Goal: Task Accomplishment & Management: Manage account settings

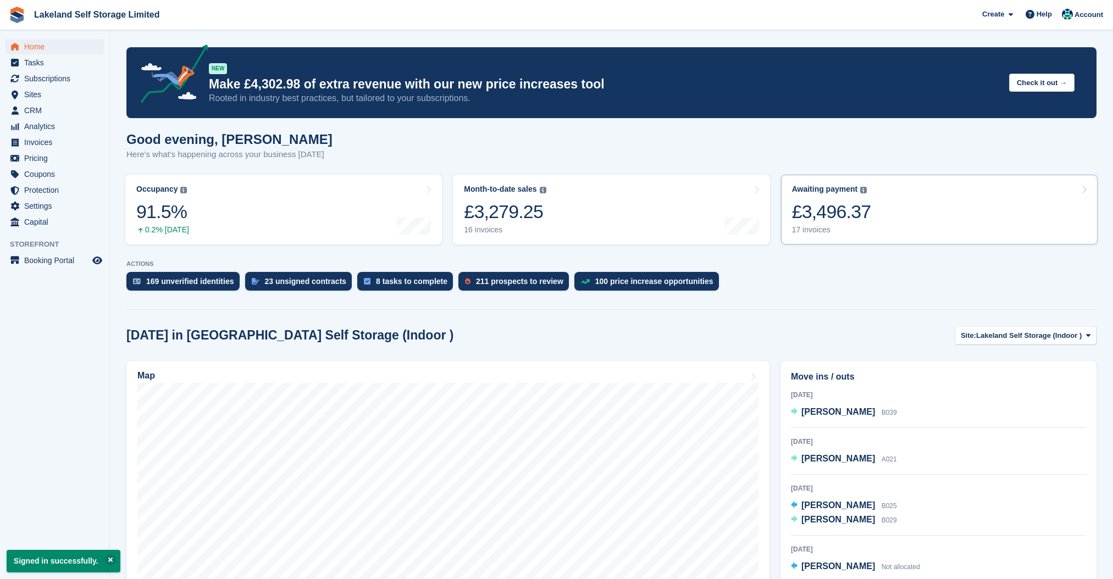
click at [816, 225] on div "17 invoices" at bounding box center [831, 229] width 79 height 9
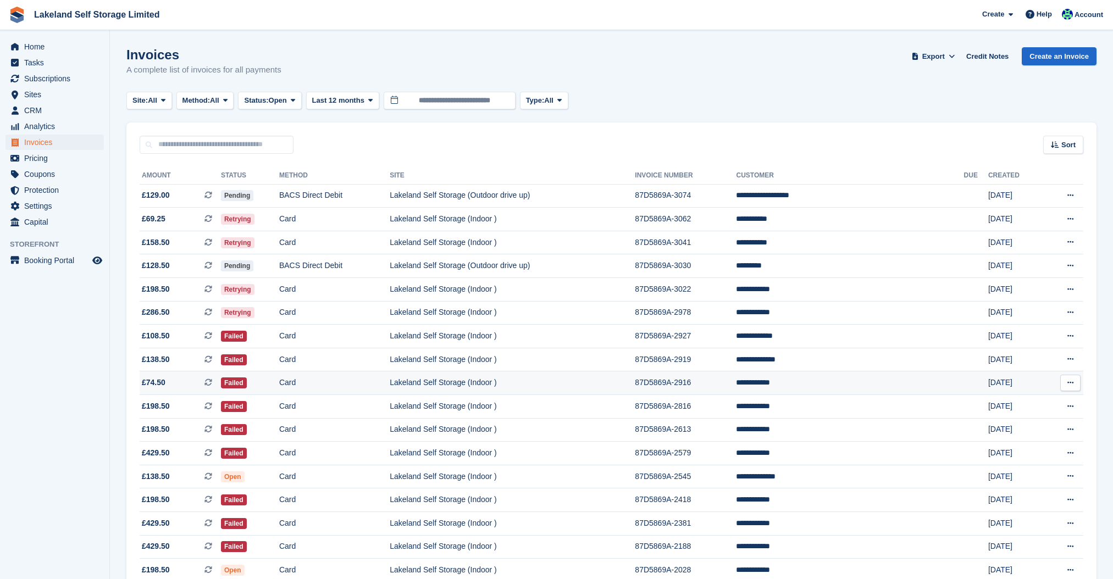
click at [736, 383] on td "87D5869A-2916" at bounding box center [685, 383] width 101 height 24
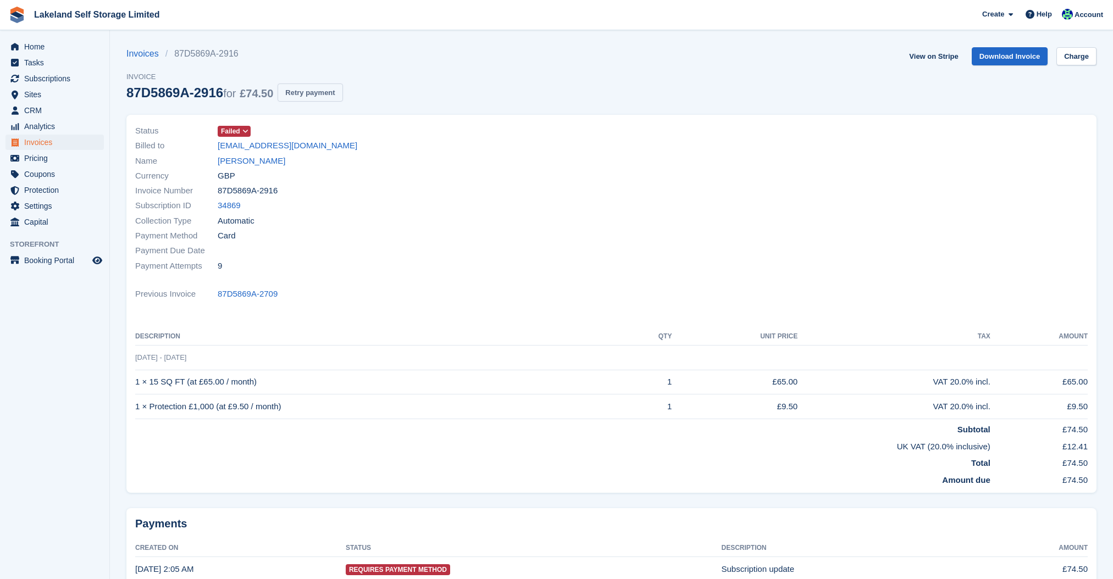
click at [342, 92] on button "Retry payment" at bounding box center [309, 93] width 65 height 18
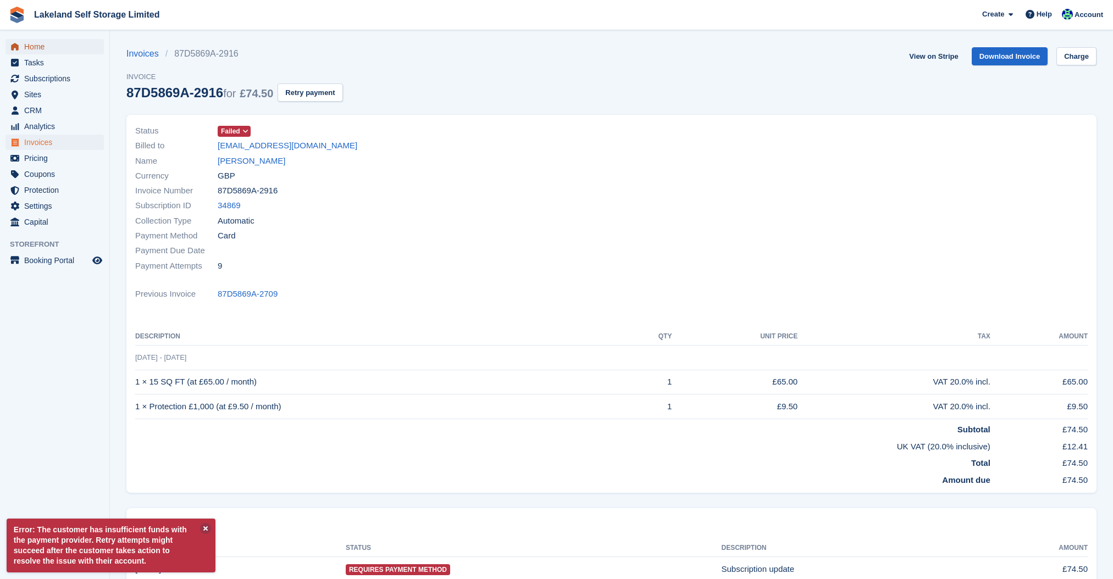
click at [52, 47] on span "Home" at bounding box center [57, 46] width 66 height 15
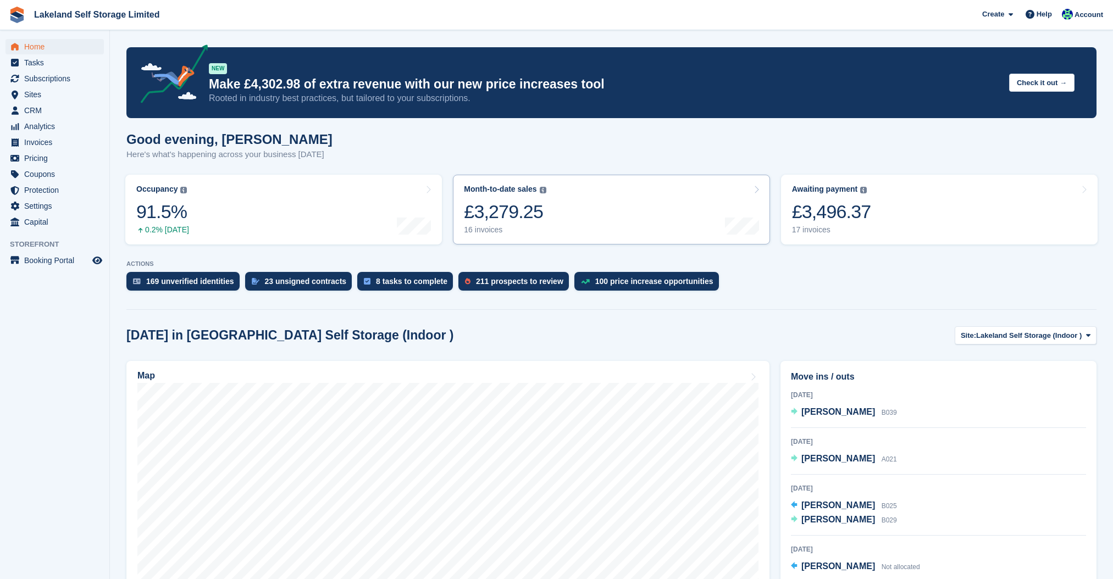
click at [554, 214] on link "Month-to-date sales The sum of all finalised invoices generated this month to d…" at bounding box center [611, 210] width 316 height 70
click at [819, 231] on div "17 invoices" at bounding box center [831, 229] width 79 height 9
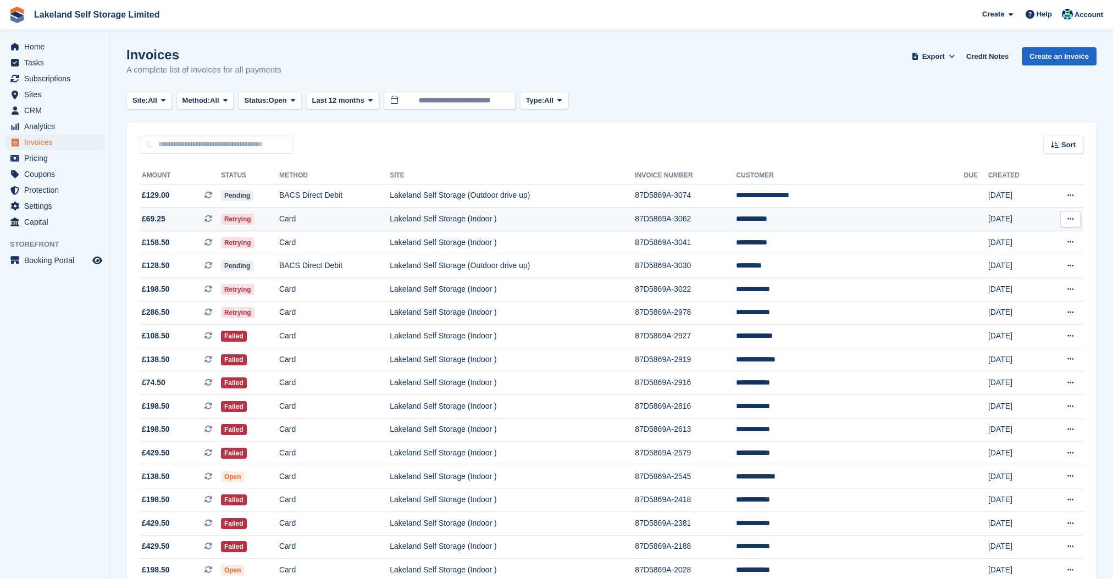
click at [736, 220] on td "87D5869A-3062" at bounding box center [685, 220] width 101 height 24
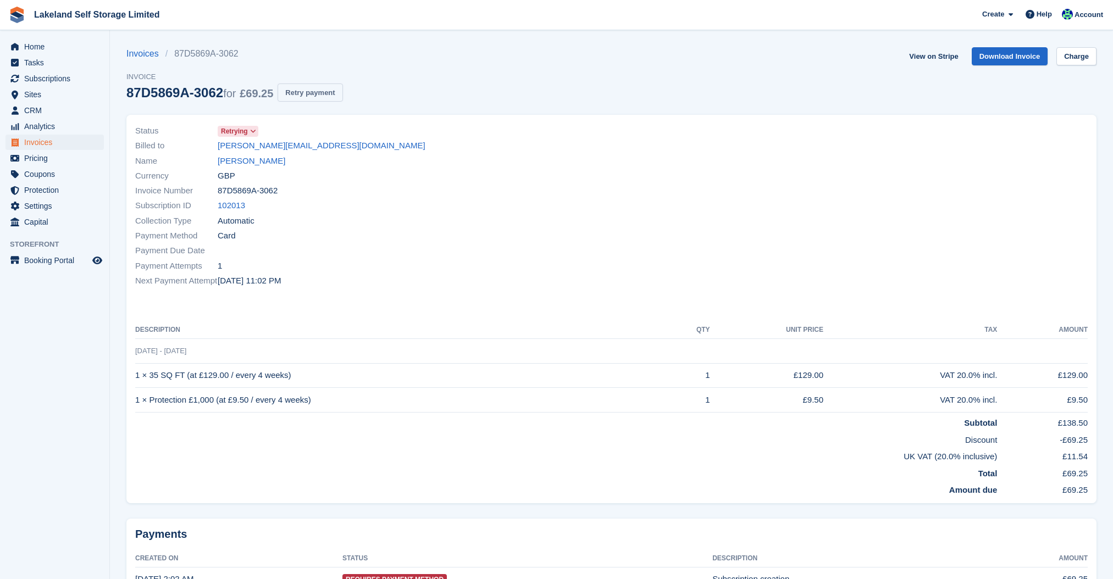
click at [342, 91] on button "Retry payment" at bounding box center [309, 93] width 65 height 18
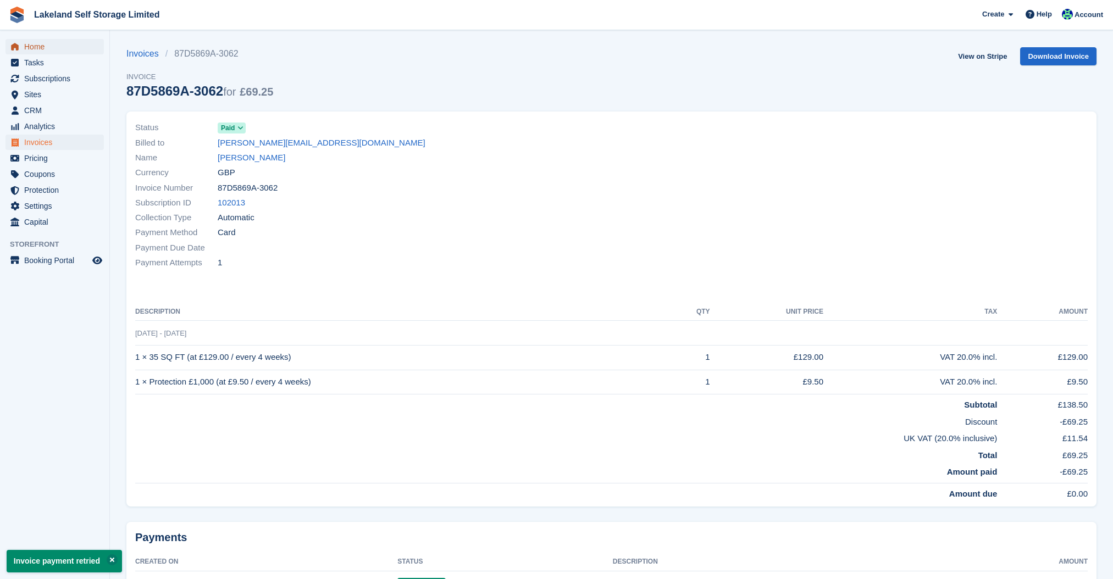
click at [44, 47] on span "Home" at bounding box center [57, 46] width 66 height 15
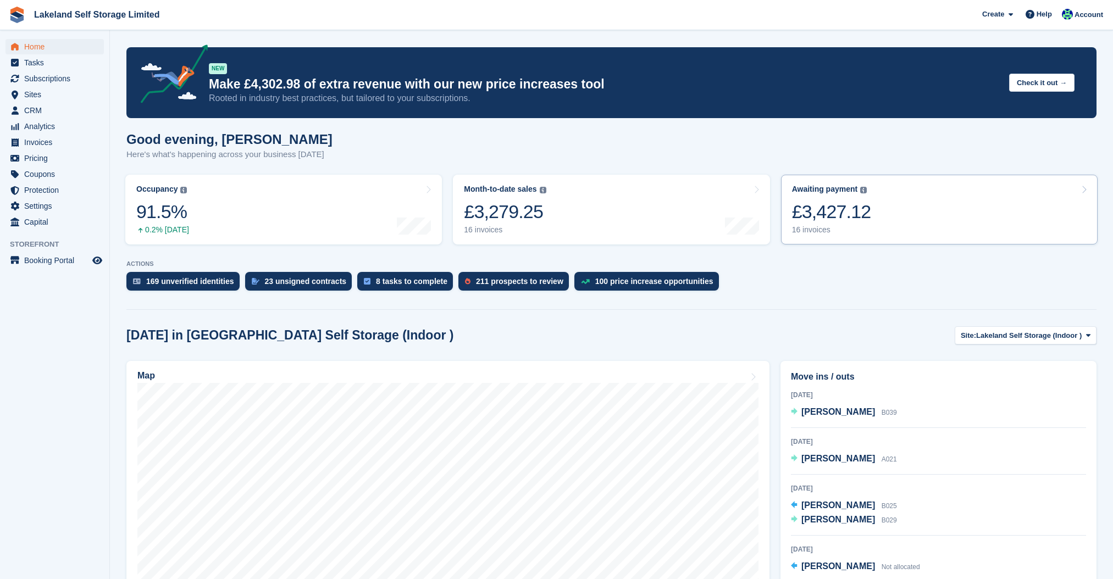
click at [804, 231] on div "16 invoices" at bounding box center [831, 229] width 79 height 9
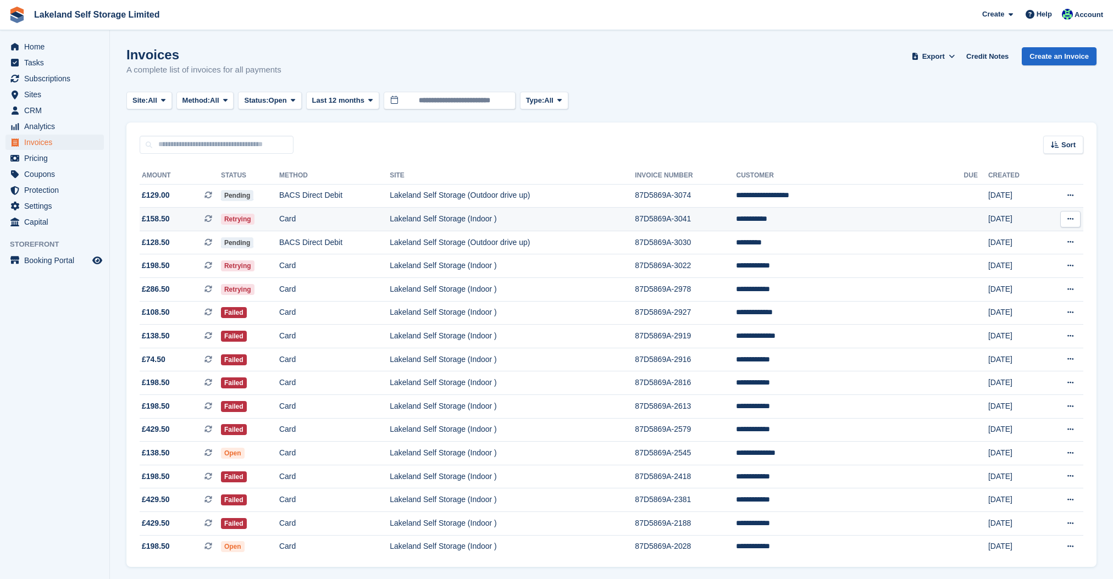
click at [635, 221] on td "Lakeland Self Storage (Indoor )" at bounding box center [512, 220] width 245 height 24
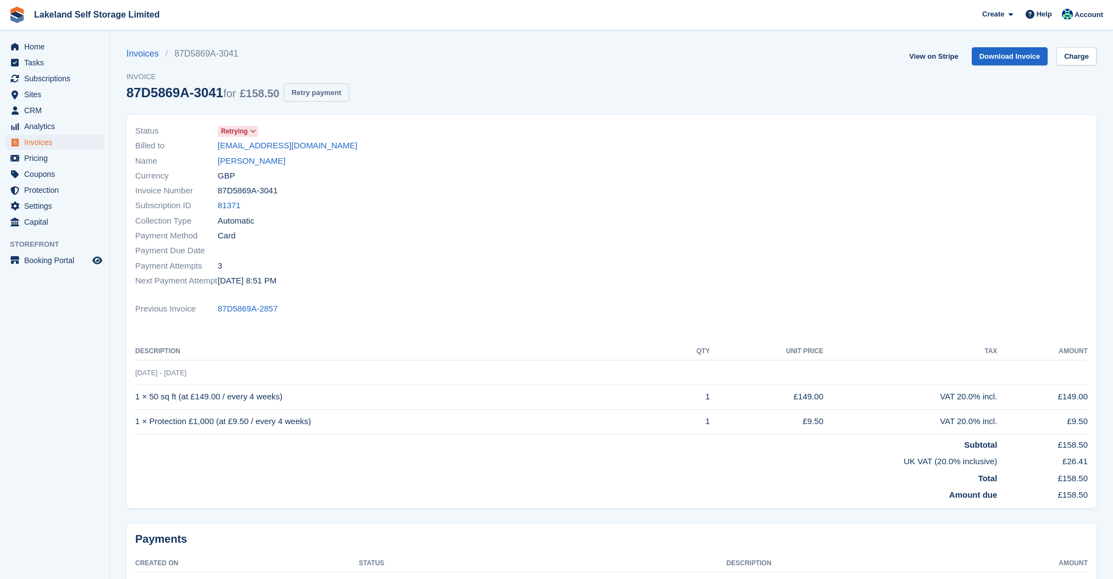
click at [329, 91] on button "Retry payment" at bounding box center [315, 93] width 65 height 18
click at [40, 48] on span "Home" at bounding box center [57, 46] width 66 height 15
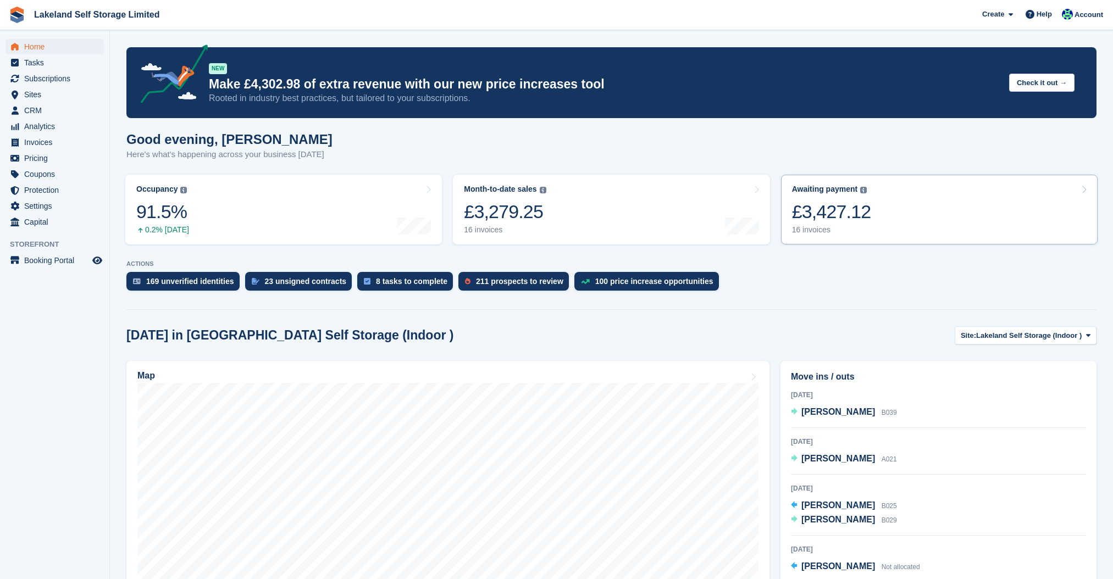
click at [802, 229] on div "16 invoices" at bounding box center [831, 229] width 79 height 9
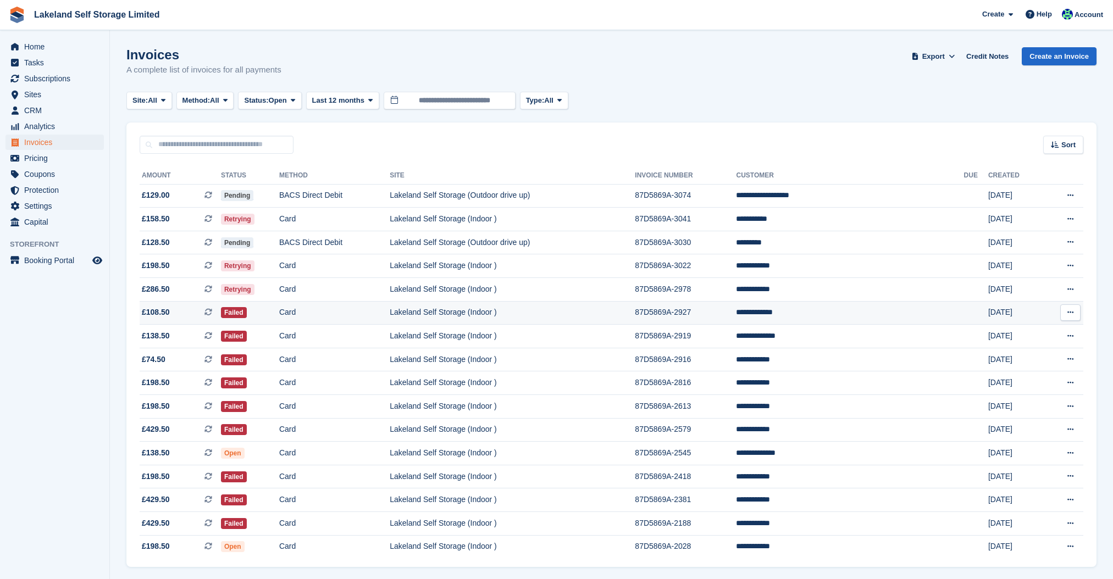
click at [605, 301] on td "Lakeland Self Storage (Indoor )" at bounding box center [512, 313] width 245 height 24
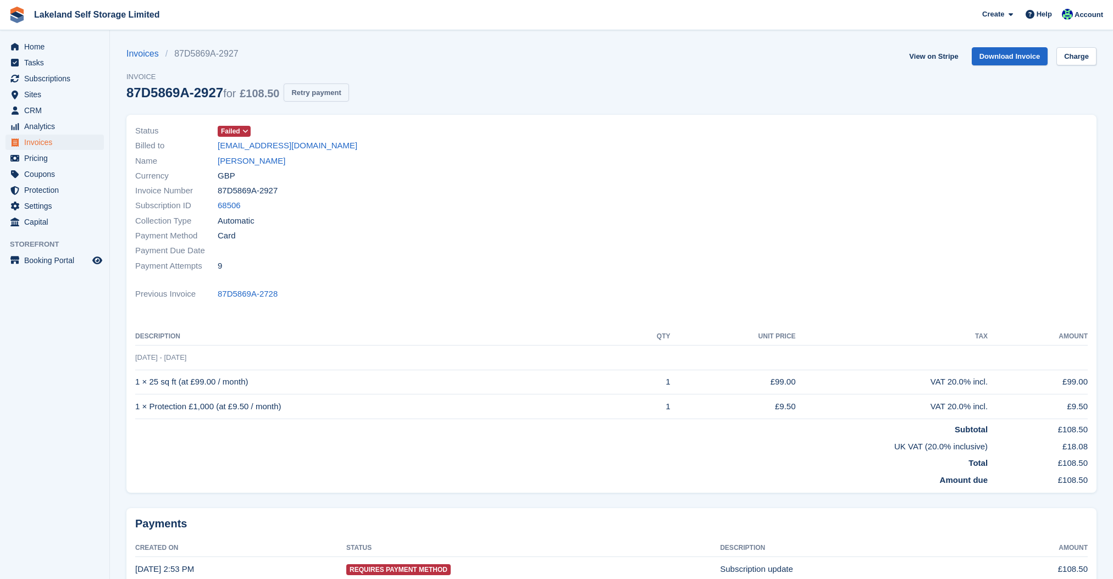
click at [343, 92] on button "Retry payment" at bounding box center [315, 93] width 65 height 18
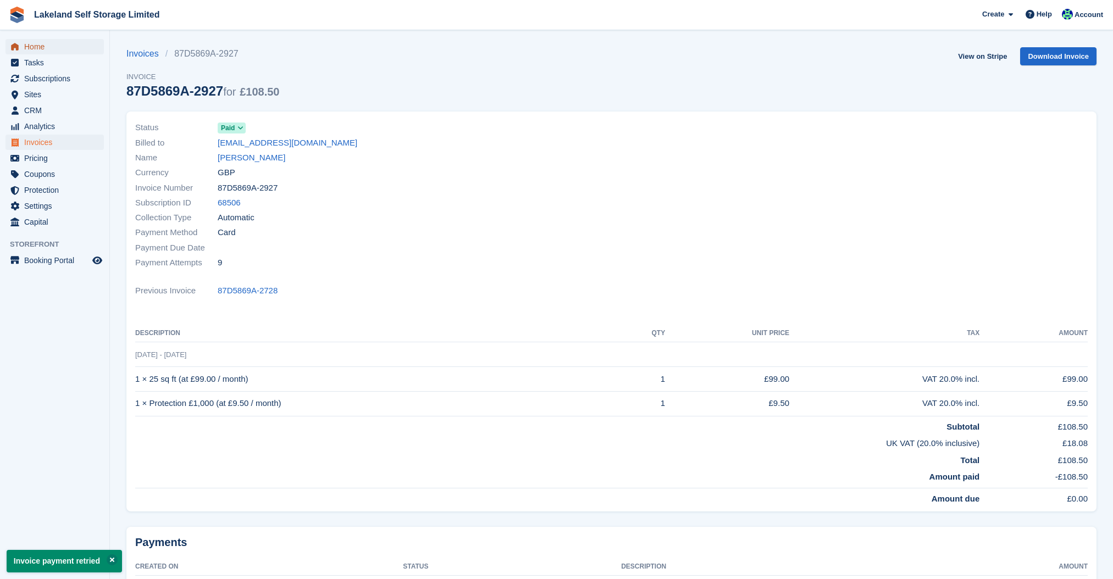
click at [47, 45] on span "Home" at bounding box center [57, 46] width 66 height 15
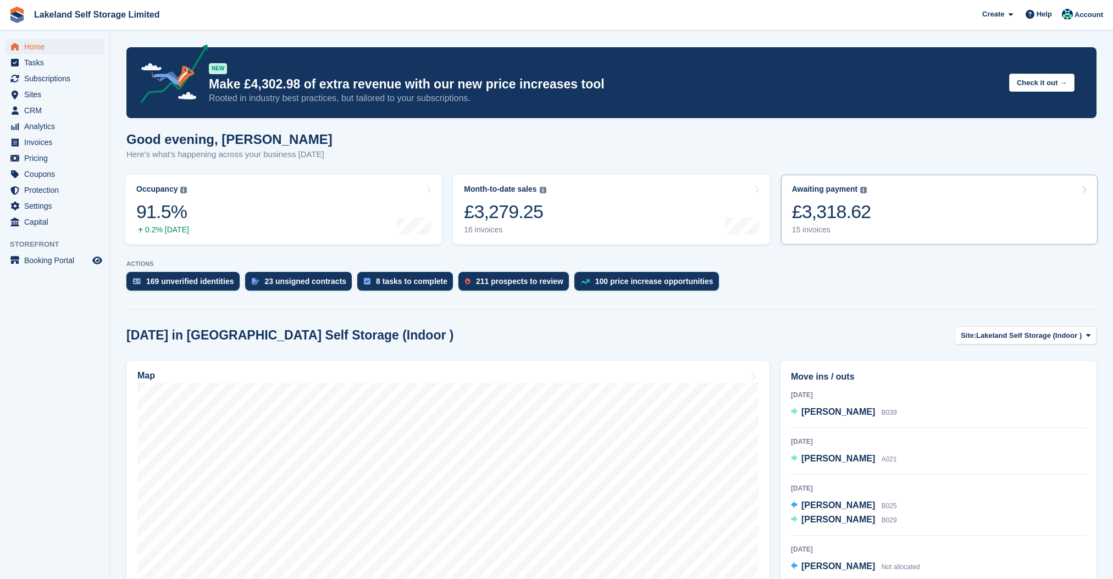
click at [814, 230] on div "15 invoices" at bounding box center [831, 229] width 79 height 9
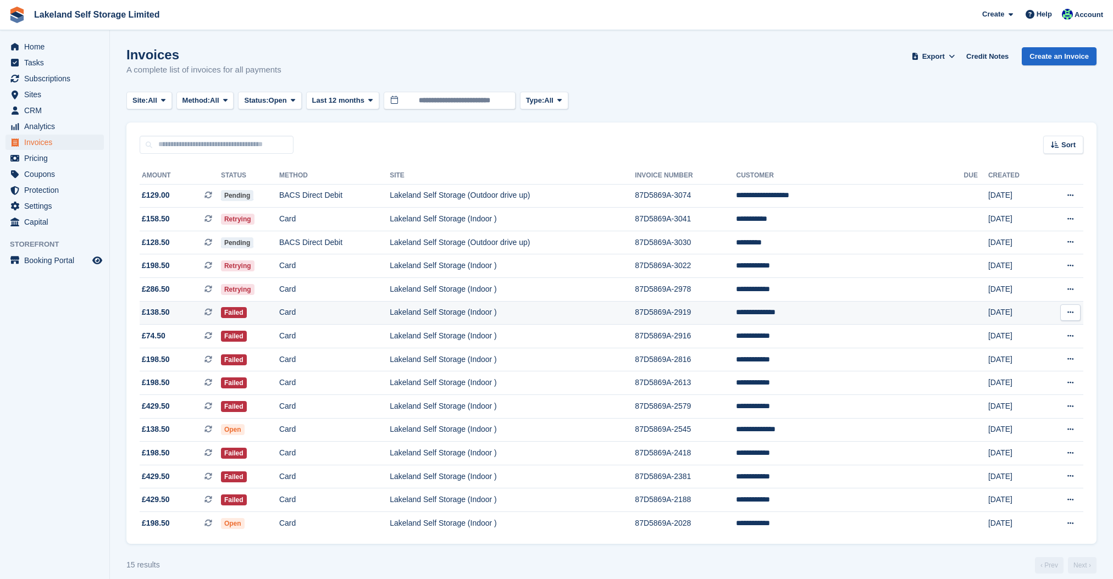
click at [736, 311] on td "87D5869A-2919" at bounding box center [685, 313] width 101 height 24
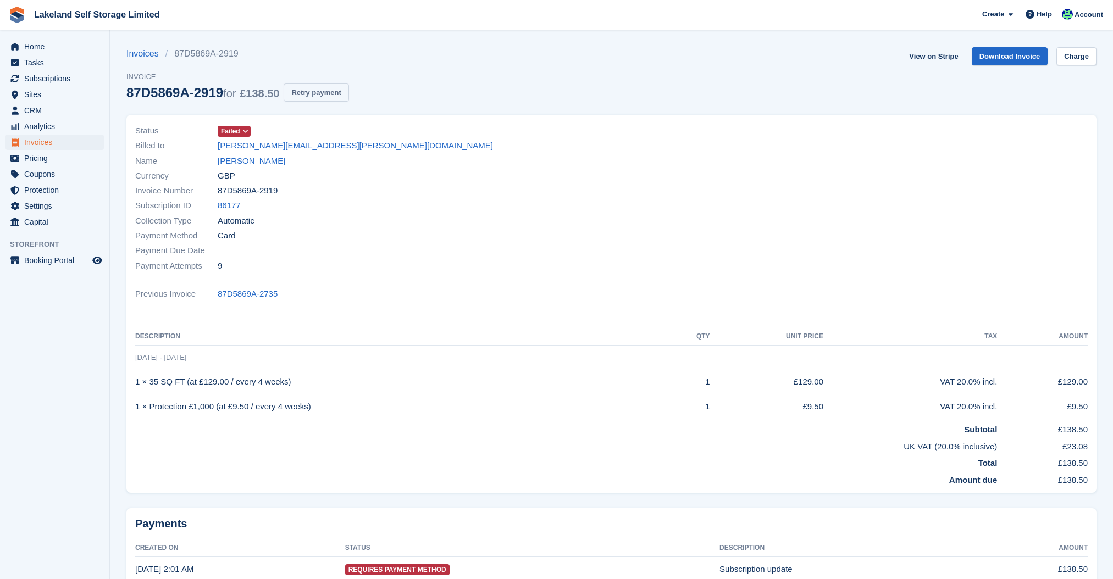
click at [344, 97] on button "Retry payment" at bounding box center [315, 93] width 65 height 18
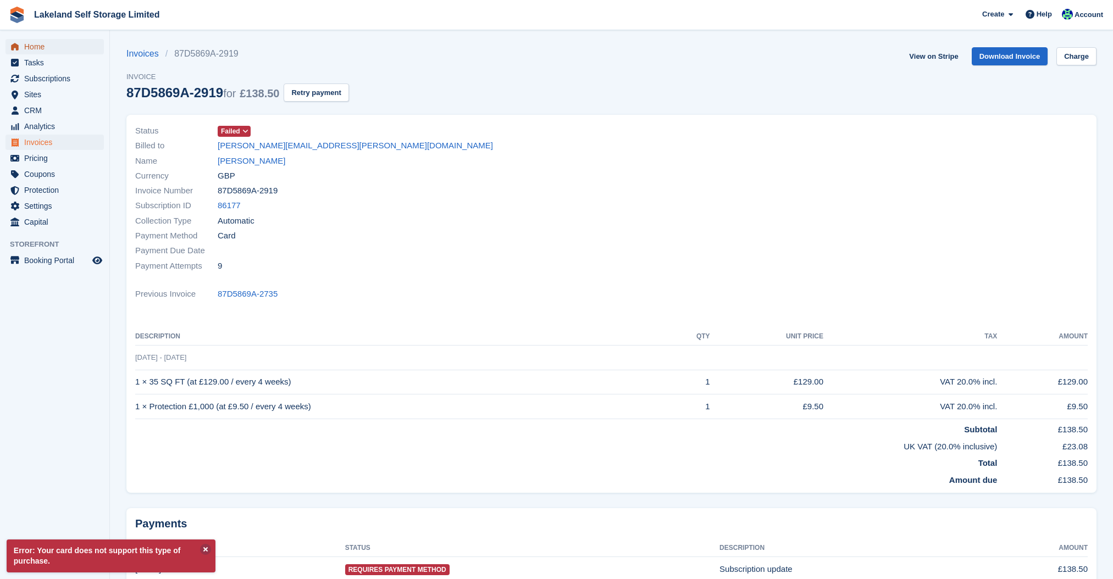
click at [54, 45] on span "Home" at bounding box center [57, 46] width 66 height 15
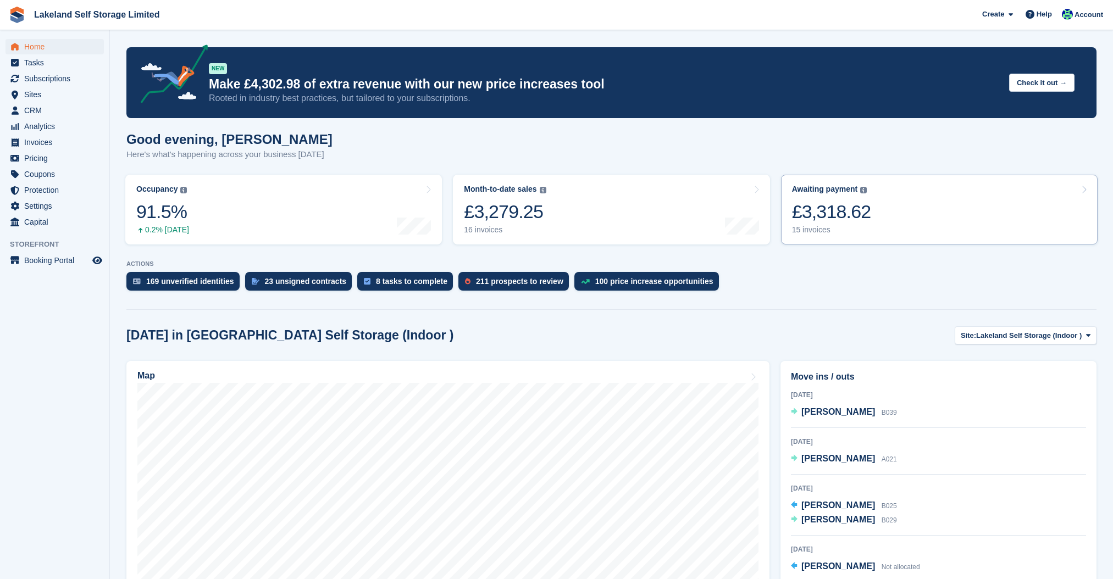
click at [810, 229] on div "15 invoices" at bounding box center [831, 229] width 79 height 9
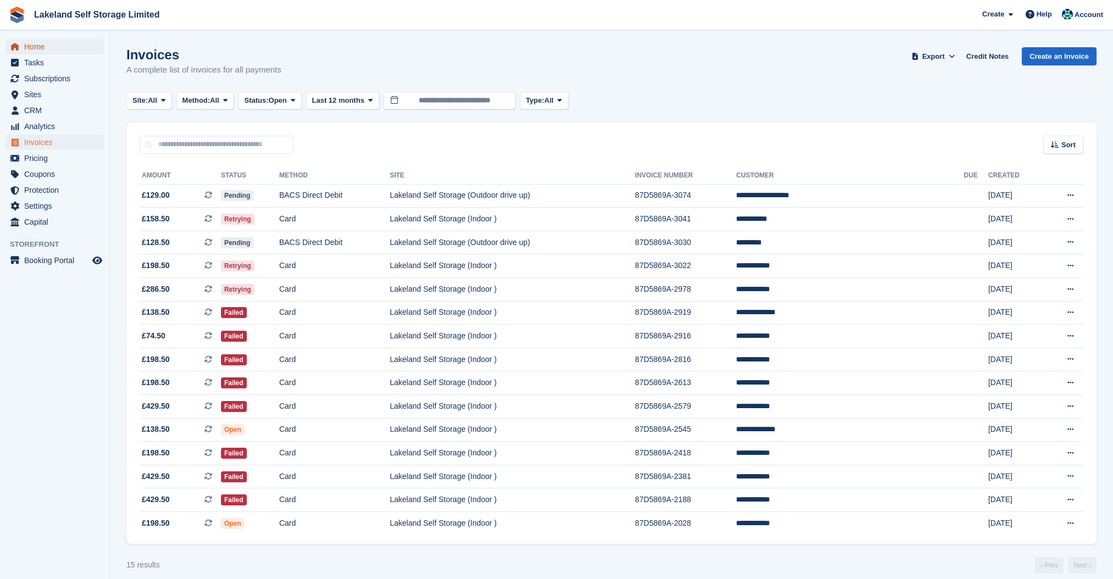
click at [27, 41] on span "Home" at bounding box center [57, 46] width 66 height 15
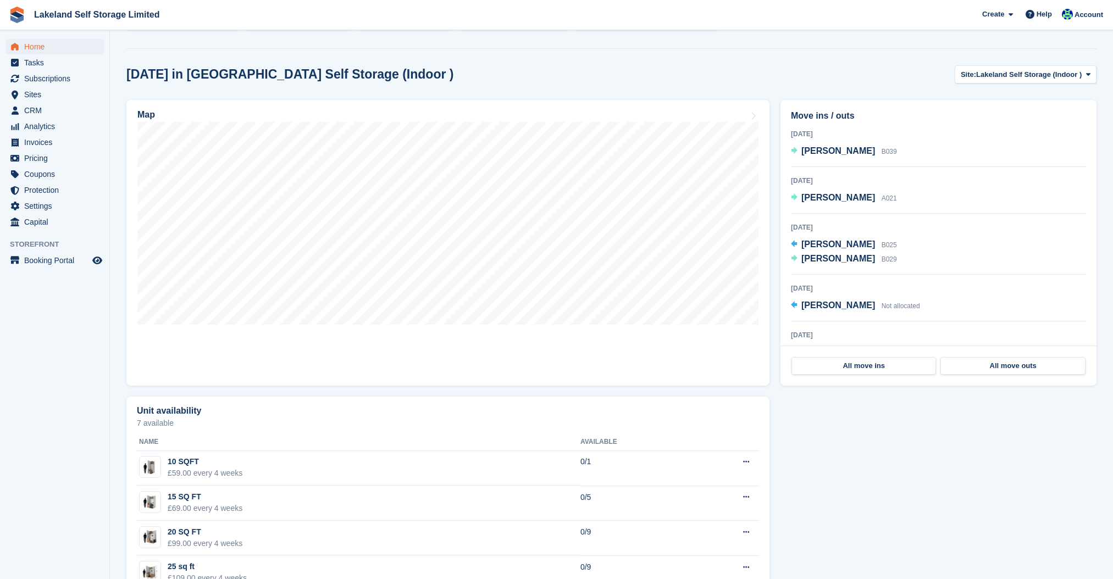
scroll to position [211, 0]
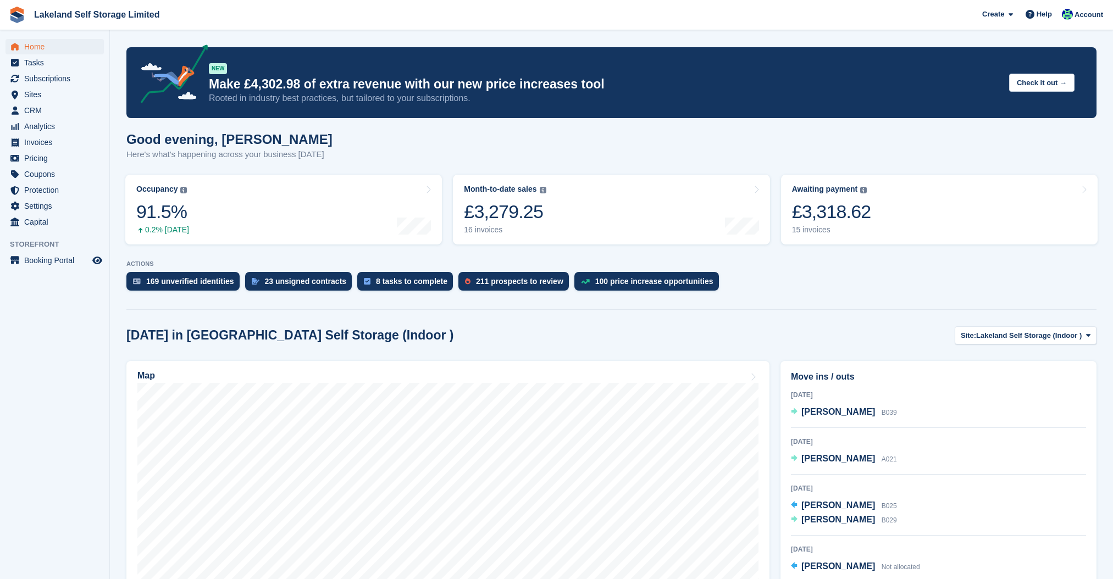
scroll to position [211, 0]
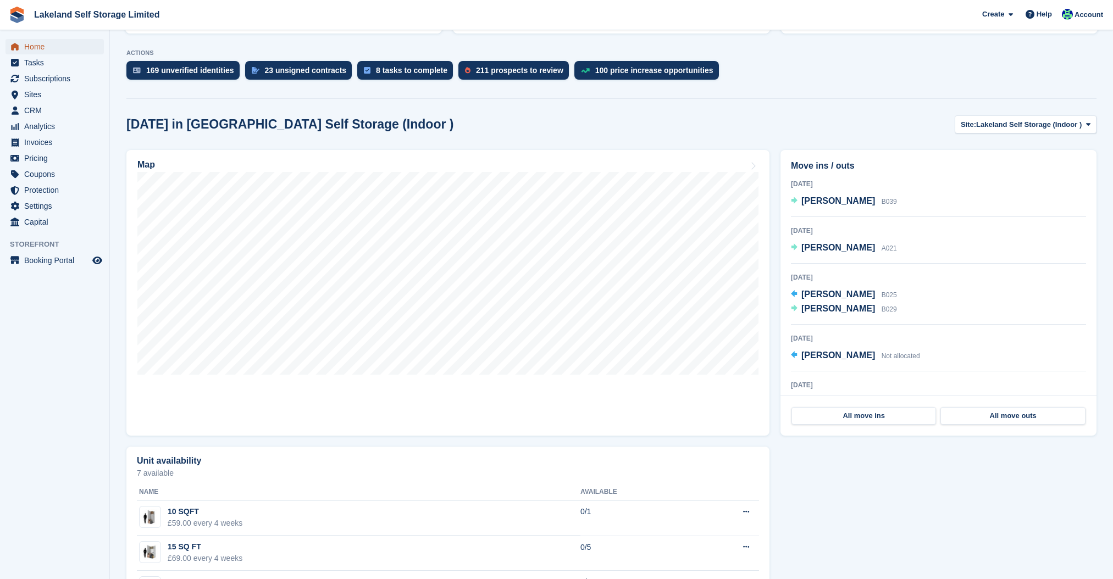
click at [43, 45] on span "Home" at bounding box center [57, 46] width 66 height 15
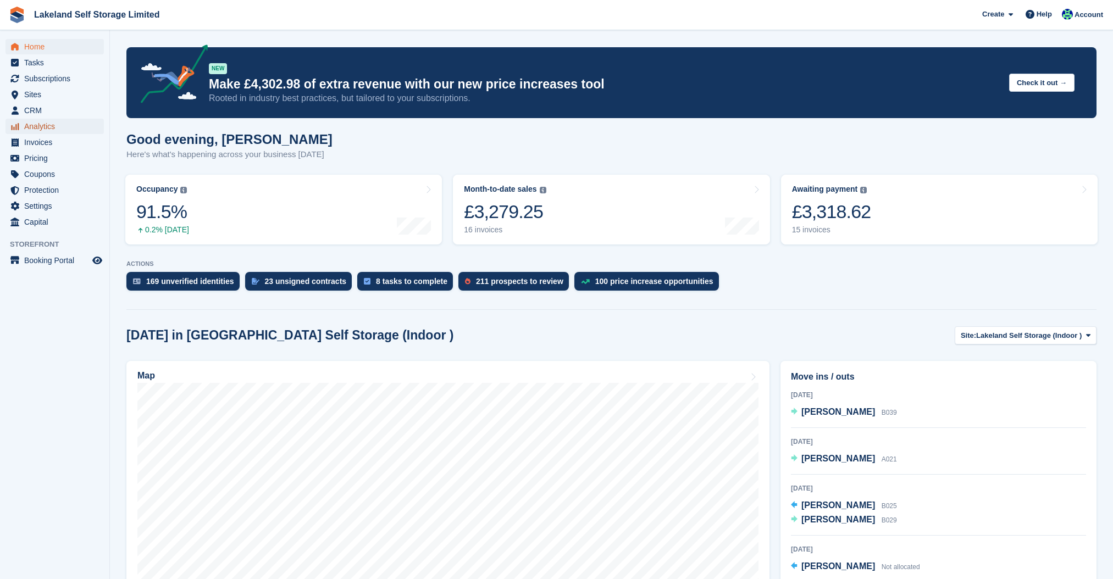
click at [51, 125] on span "Analytics" at bounding box center [57, 126] width 66 height 15
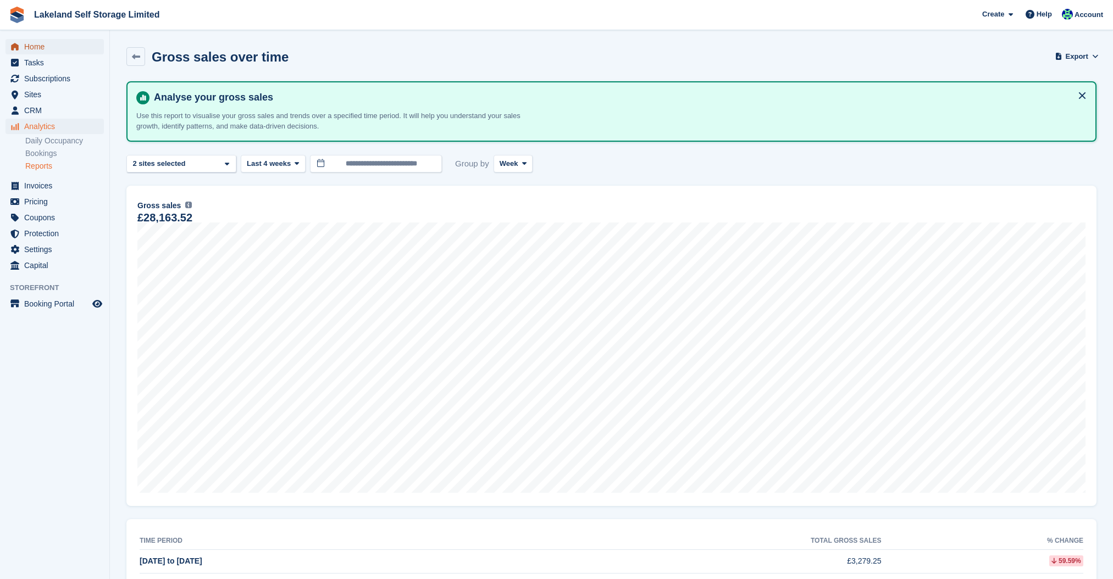
click at [51, 45] on span "Home" at bounding box center [57, 46] width 66 height 15
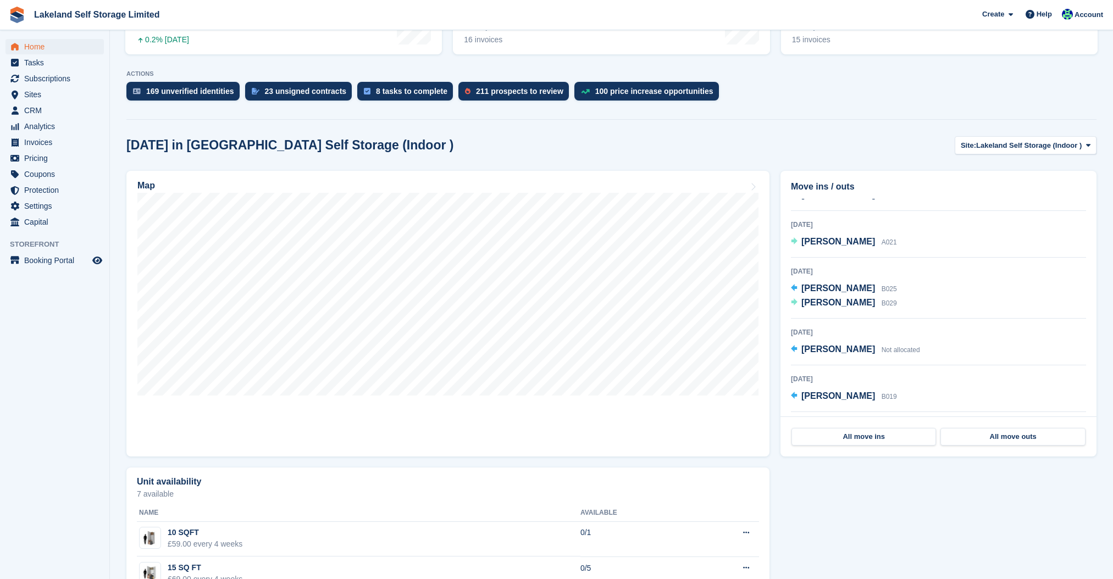
scroll to position [69, 0]
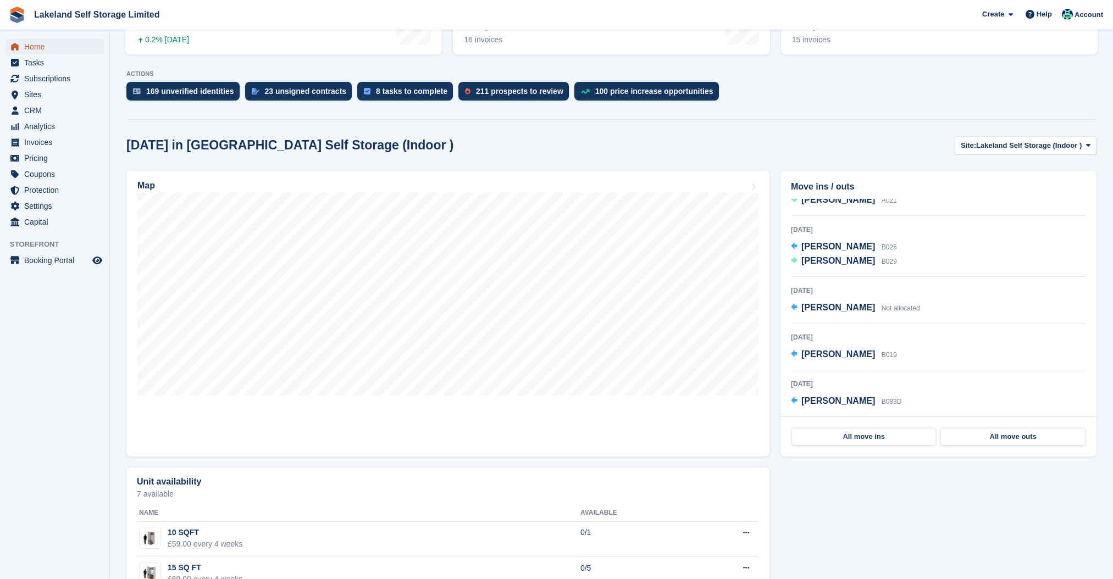
click at [58, 45] on span "Home" at bounding box center [57, 46] width 66 height 15
